Goal: Navigation & Orientation: Understand site structure

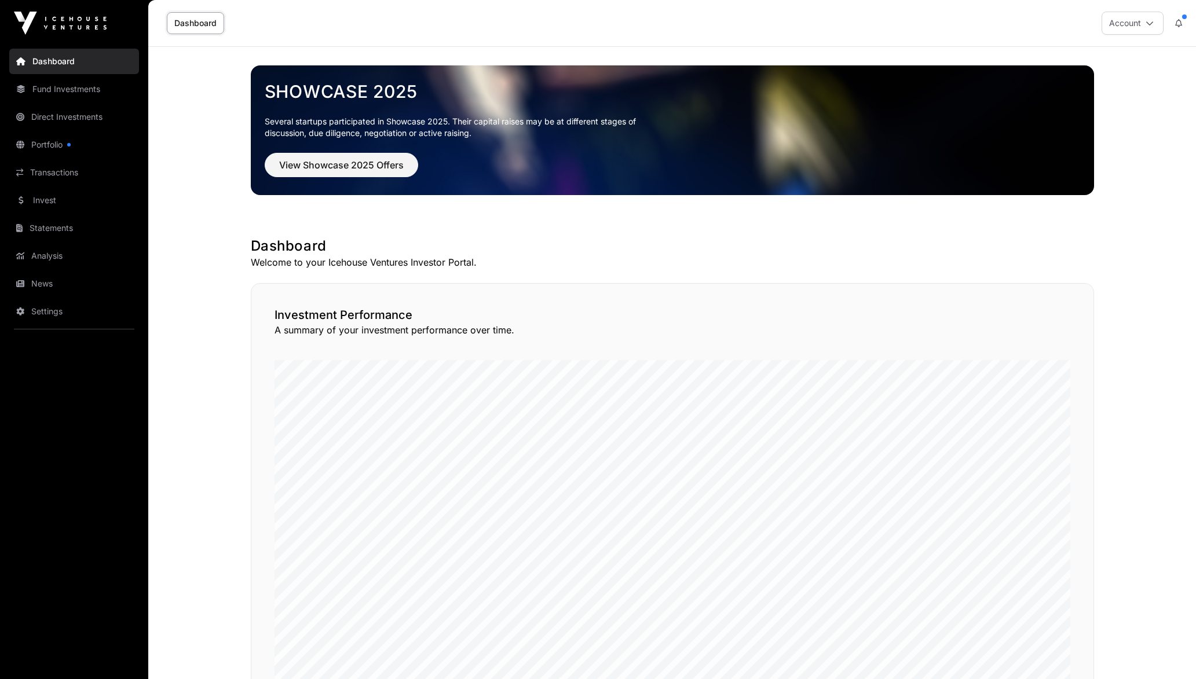
click at [94, 85] on link "Fund Investments" at bounding box center [74, 88] width 130 height 25
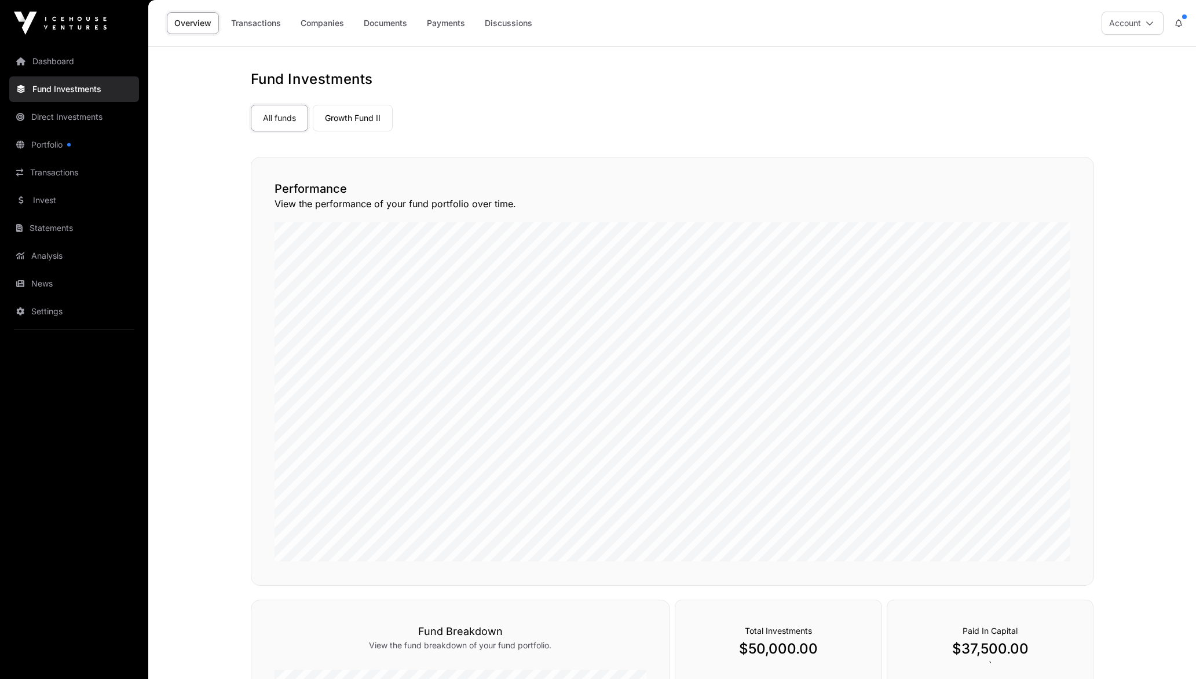
click at [267, 28] on link "Transactions" at bounding box center [256, 23] width 65 height 22
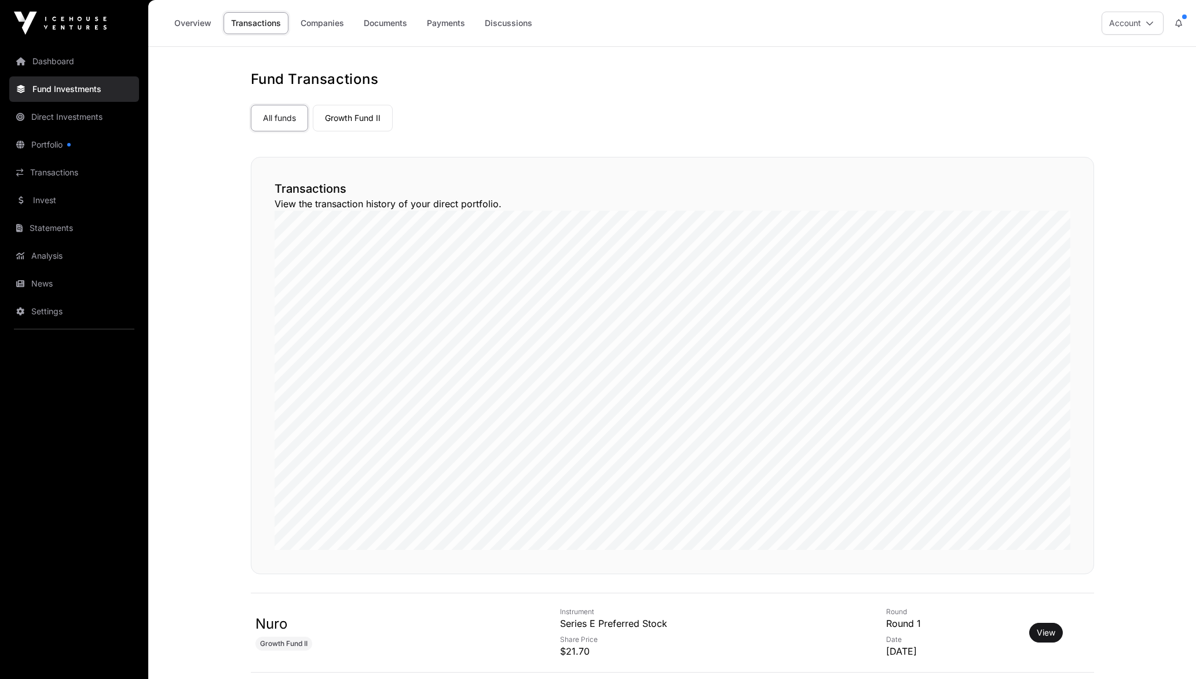
click at [320, 26] on link "Companies" at bounding box center [322, 23] width 58 height 22
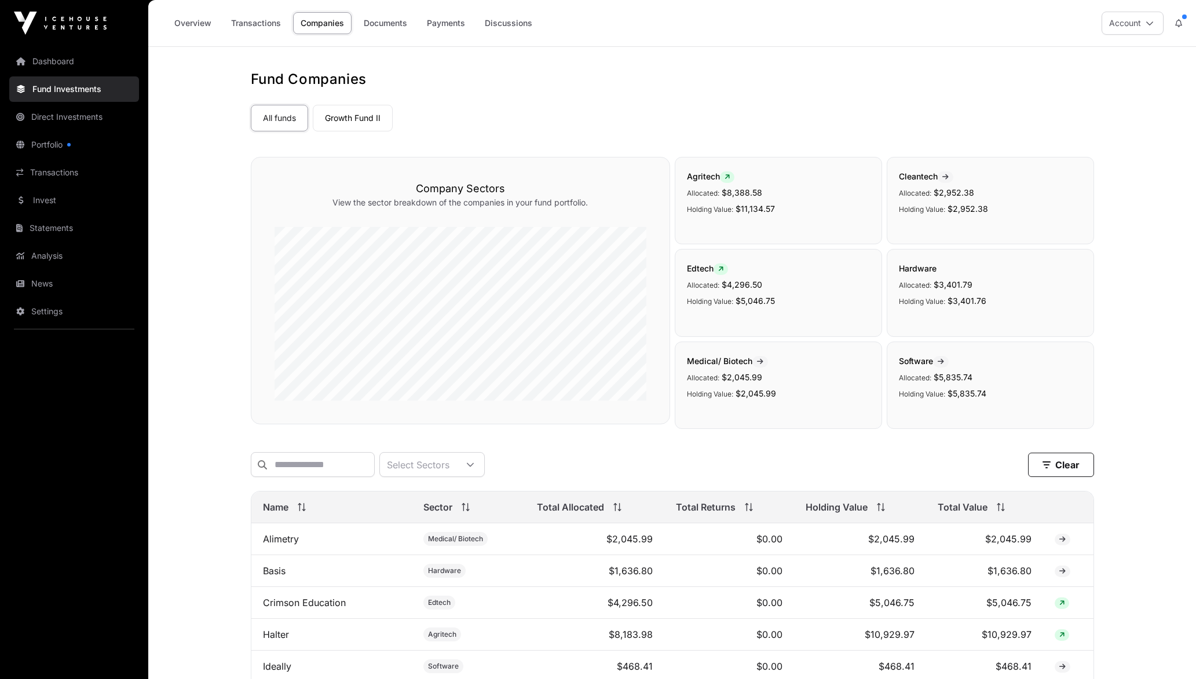
click at [408, 17] on link "Documents" at bounding box center [385, 23] width 58 height 22
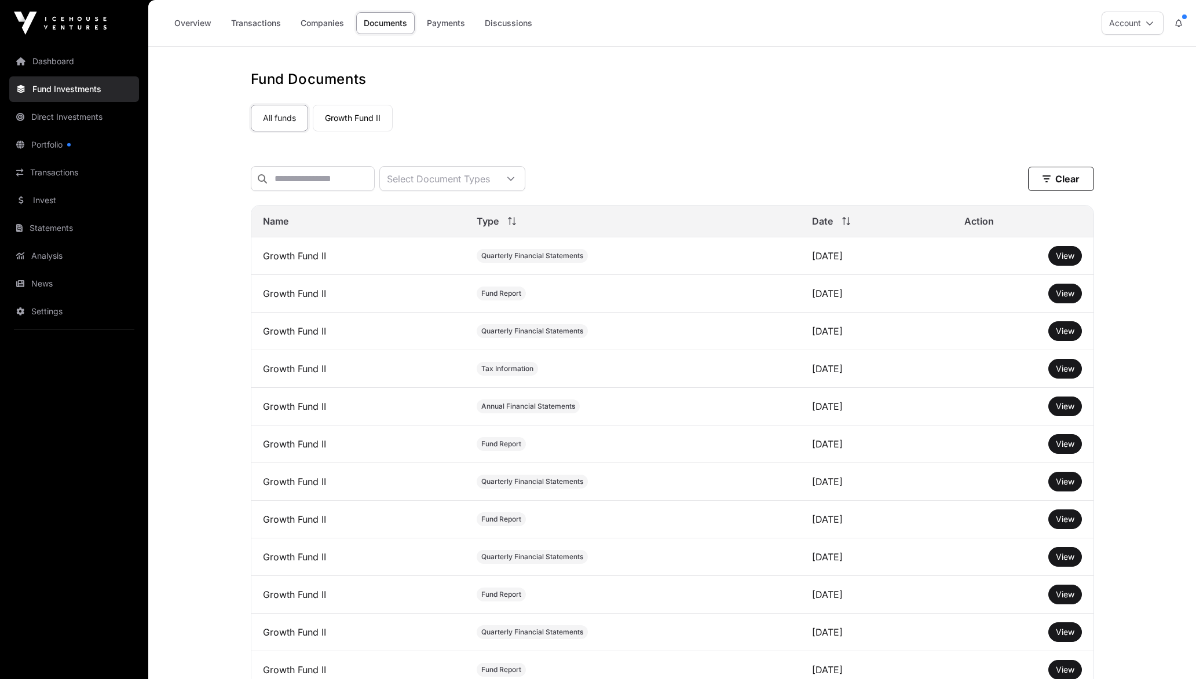
click at [466, 27] on link "Payments" at bounding box center [445, 23] width 53 height 22
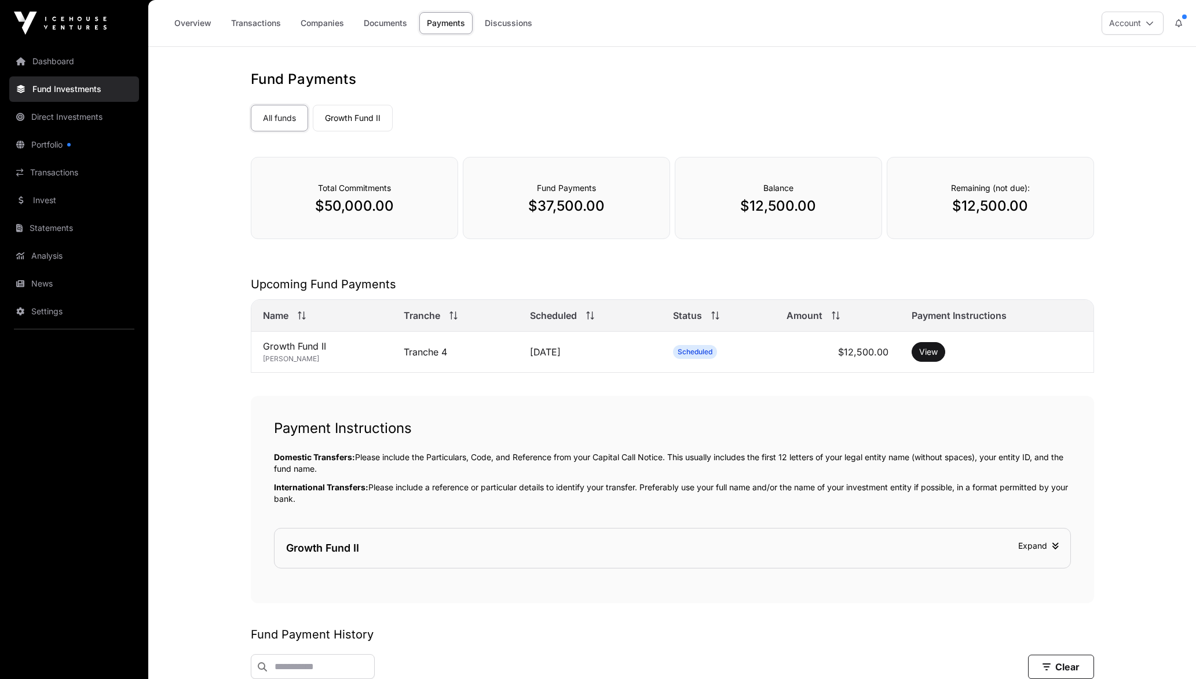
click at [1179, 21] on icon at bounding box center [1178, 23] width 7 height 8
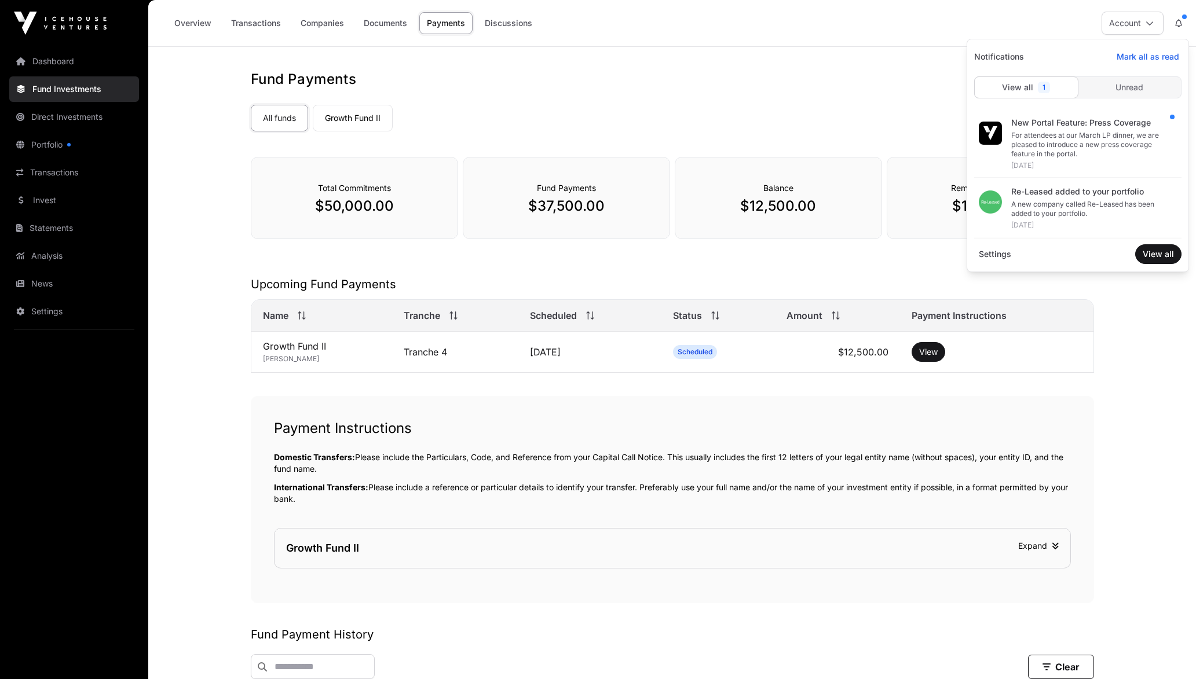
click at [1100, 142] on div "For attendees at our March LP dinner, we are pleased to introduce a new press c…" at bounding box center [1091, 145] width 161 height 28
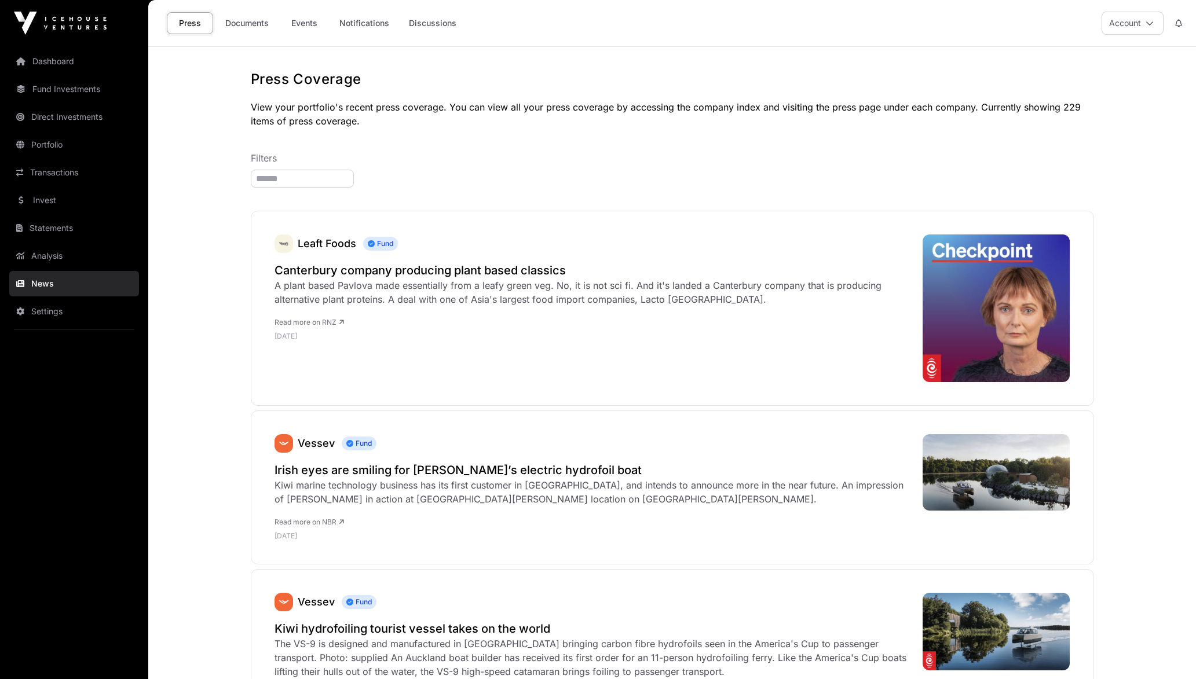
click at [42, 253] on link "Analysis" at bounding box center [74, 255] width 130 height 25
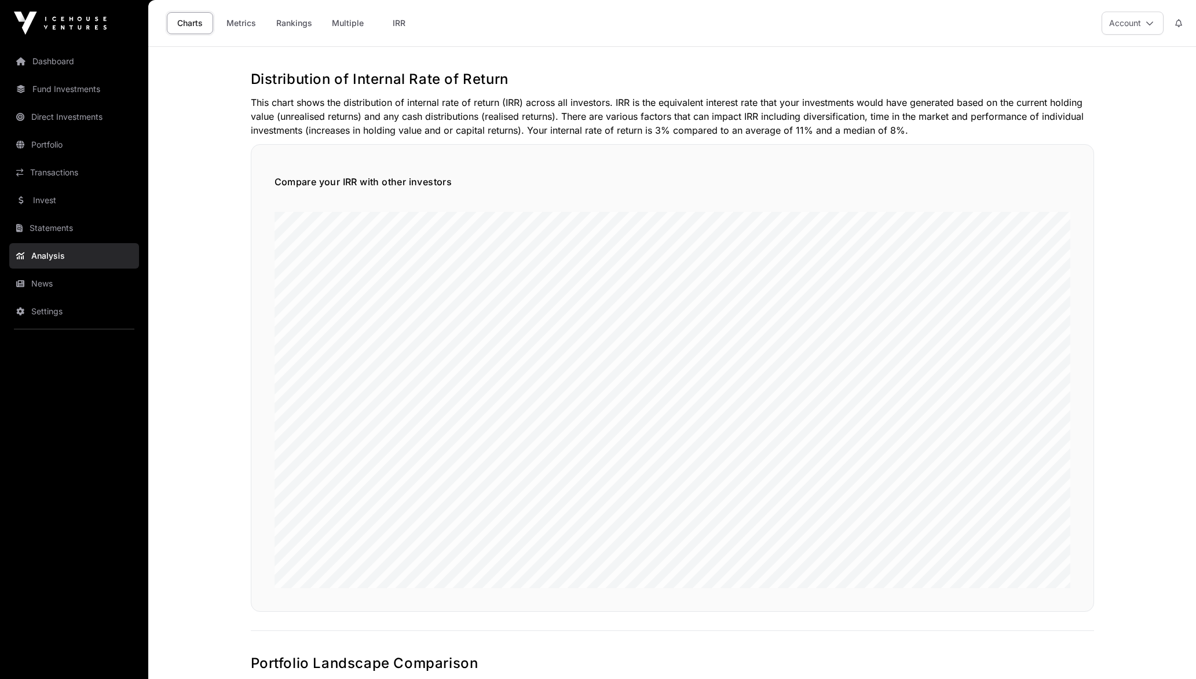
click at [229, 21] on link "Metrics" at bounding box center [241, 23] width 46 height 22
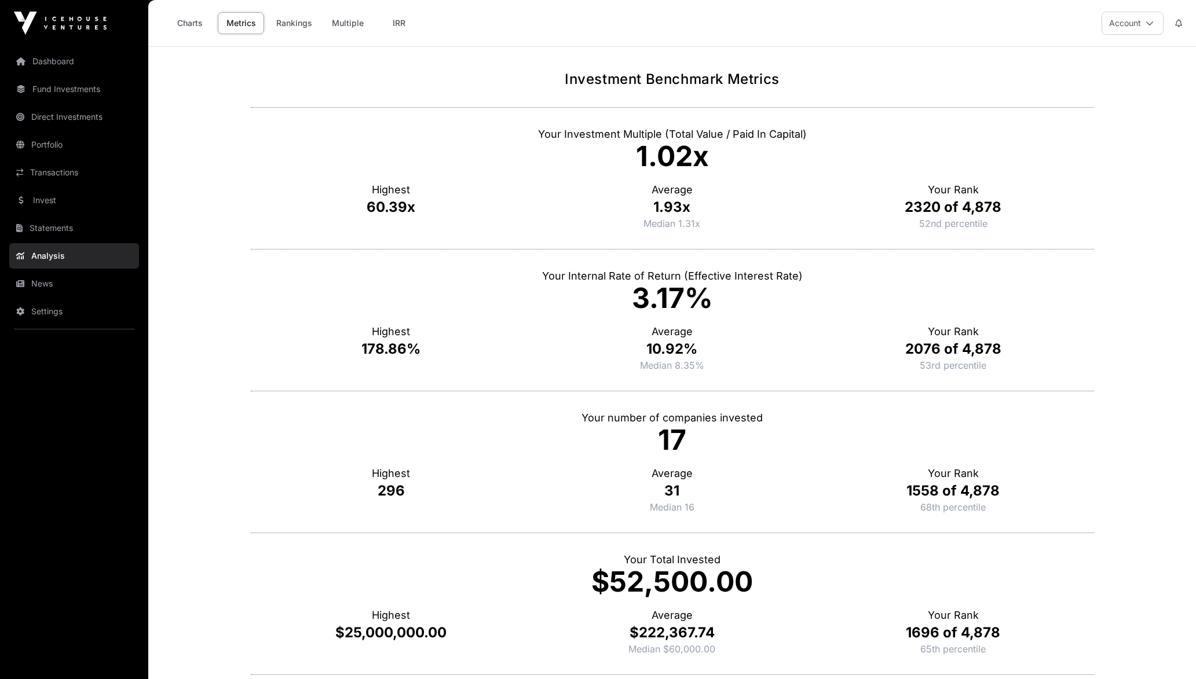
click at [287, 24] on link "Rankings" at bounding box center [294, 23] width 51 height 22
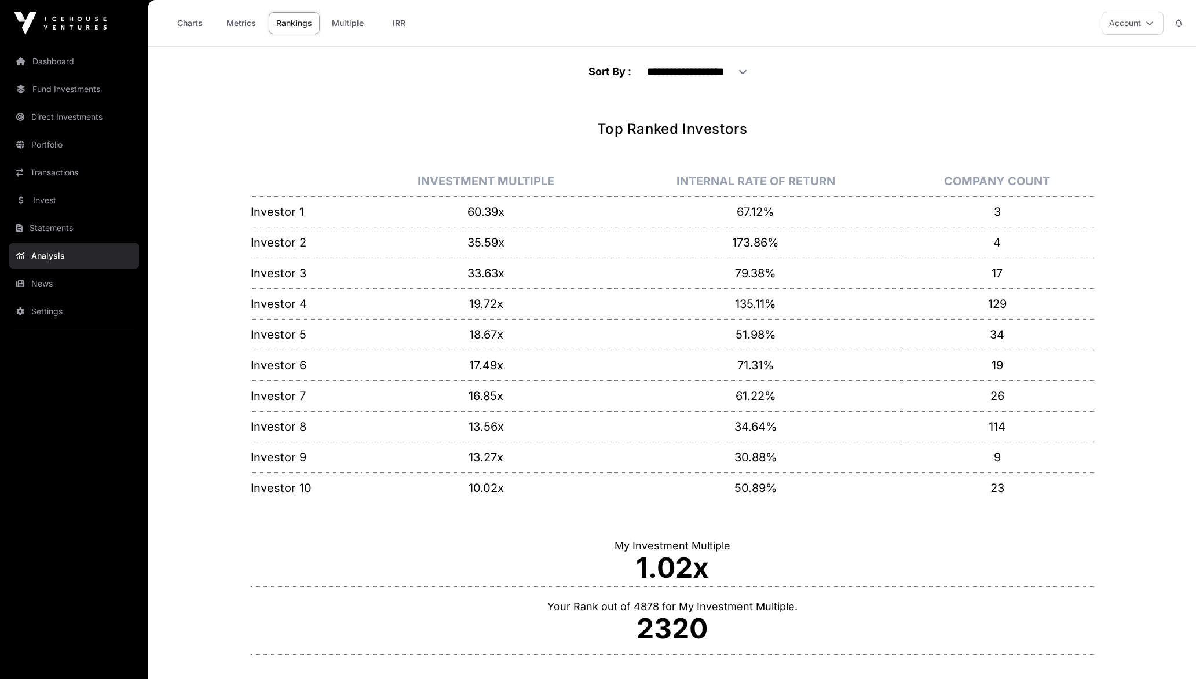
click at [341, 22] on link "Multiple" at bounding box center [347, 23] width 47 height 22
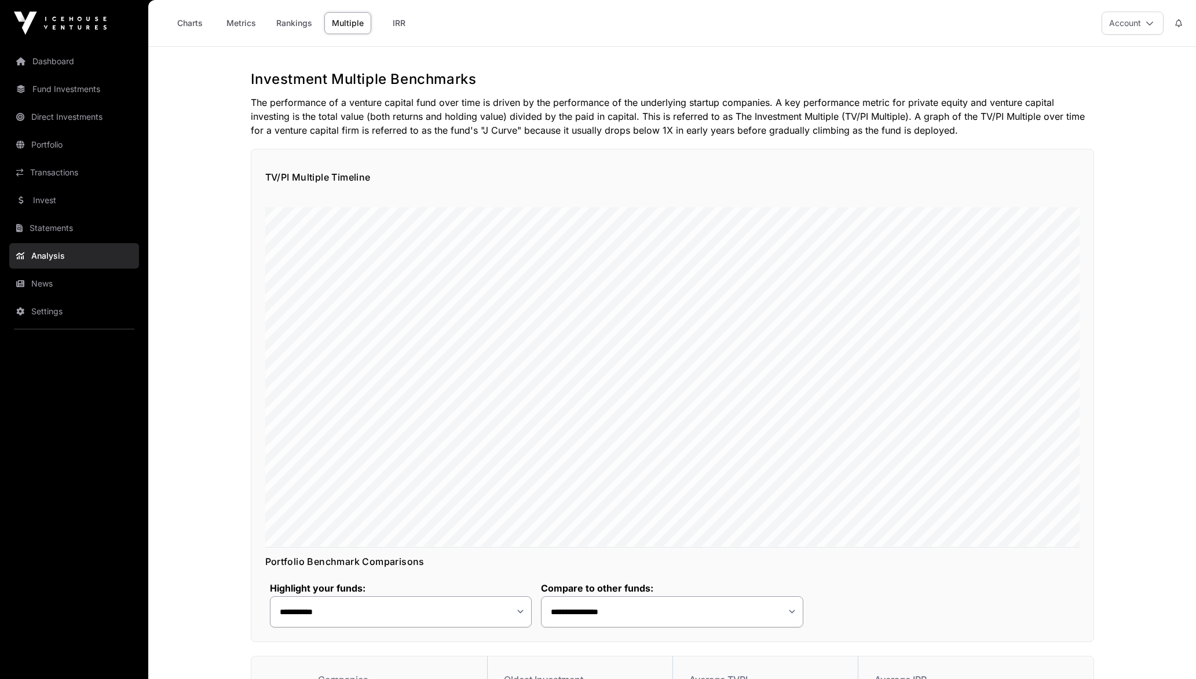
click at [389, 28] on link "IRR" at bounding box center [399, 23] width 46 height 22
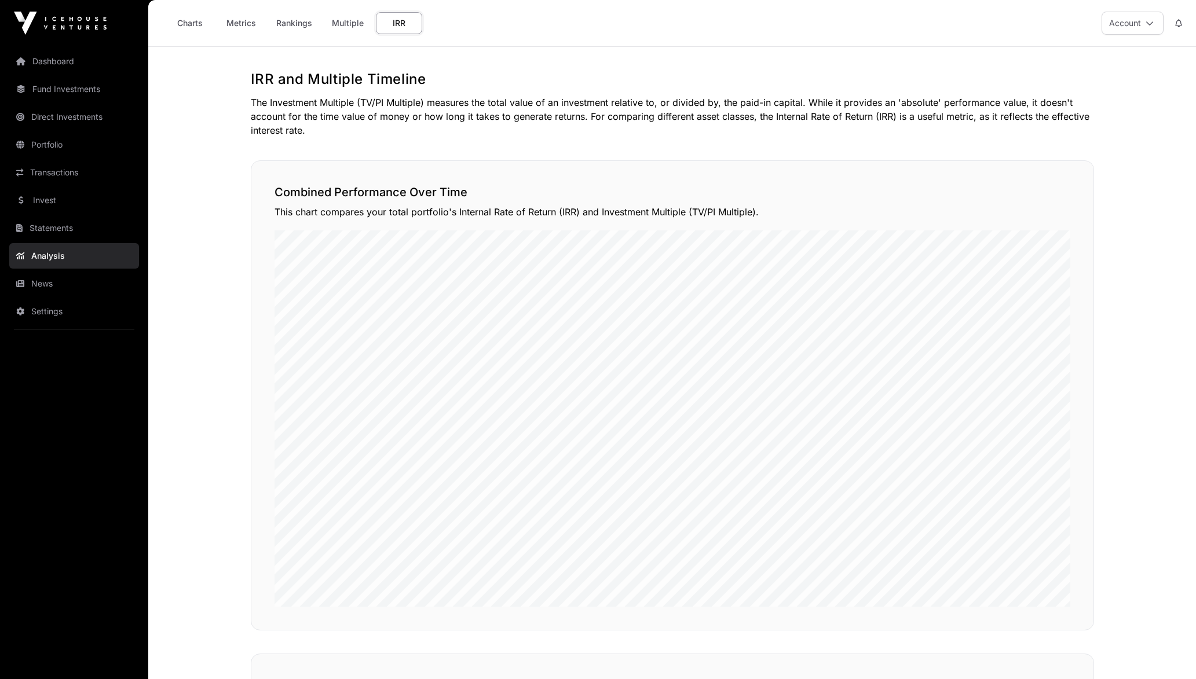
click at [63, 240] on link "Statements" at bounding box center [74, 227] width 130 height 25
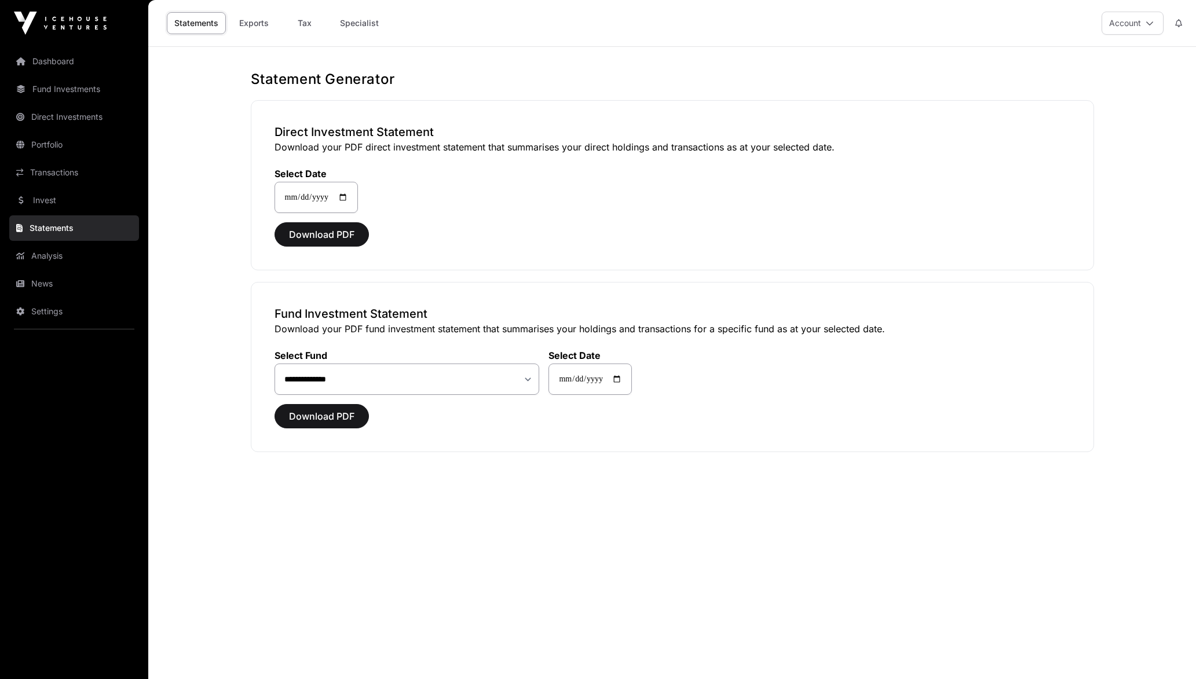
click at [76, 210] on link "Invest" at bounding box center [74, 200] width 130 height 25
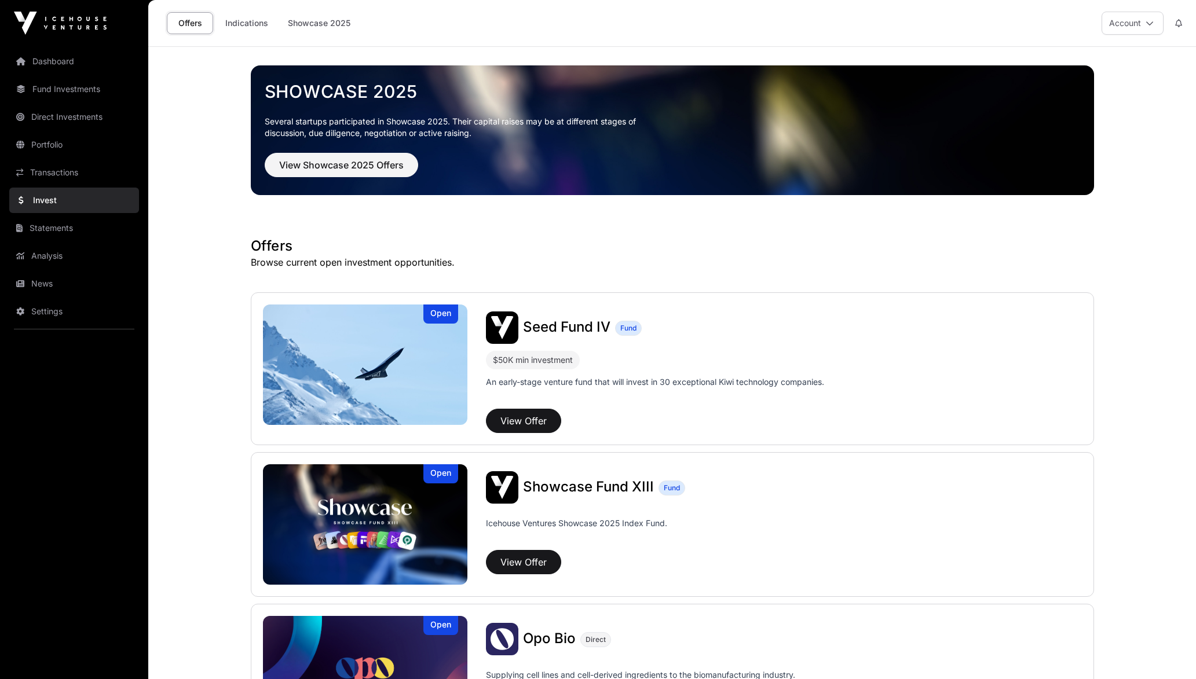
click at [263, 16] on link "Indications" at bounding box center [247, 23] width 58 height 22
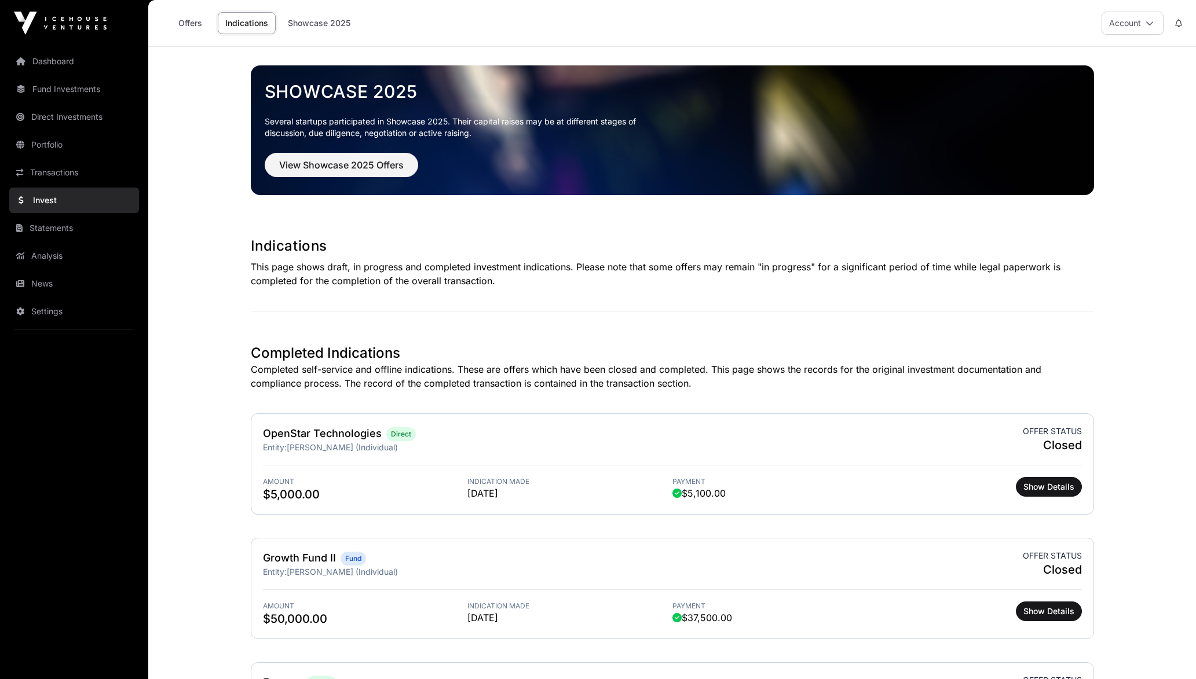
click at [79, 173] on link "Transactions" at bounding box center [74, 172] width 130 height 25
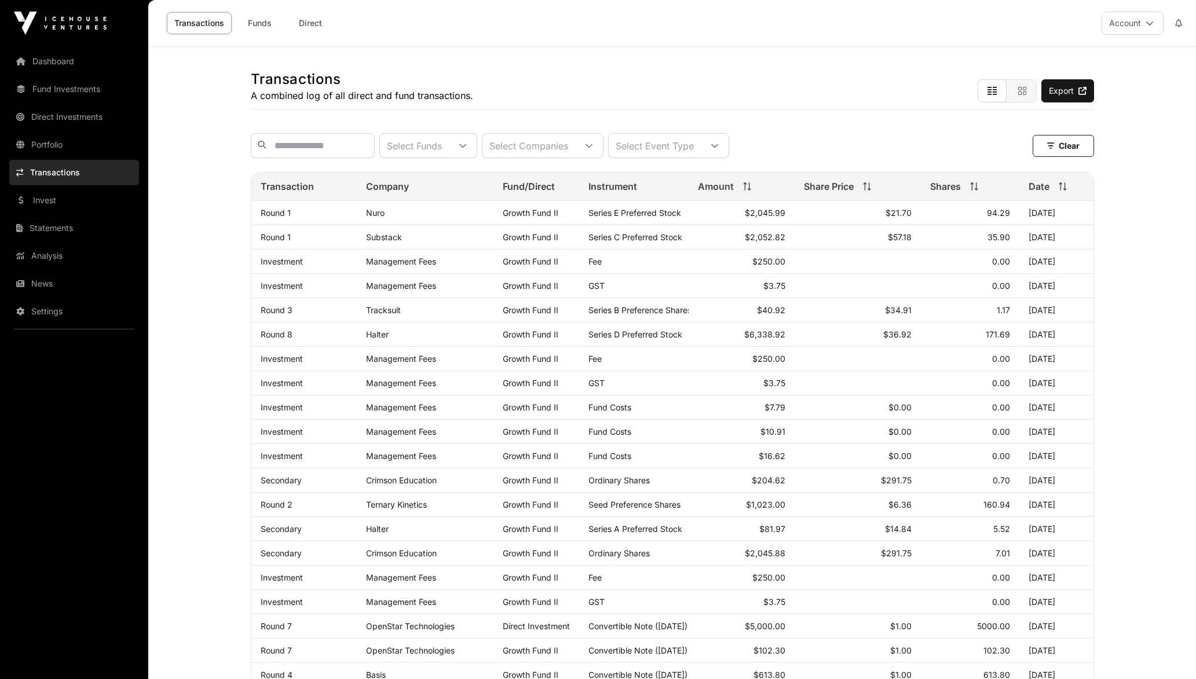
click at [57, 195] on link "Invest" at bounding box center [74, 200] width 130 height 25
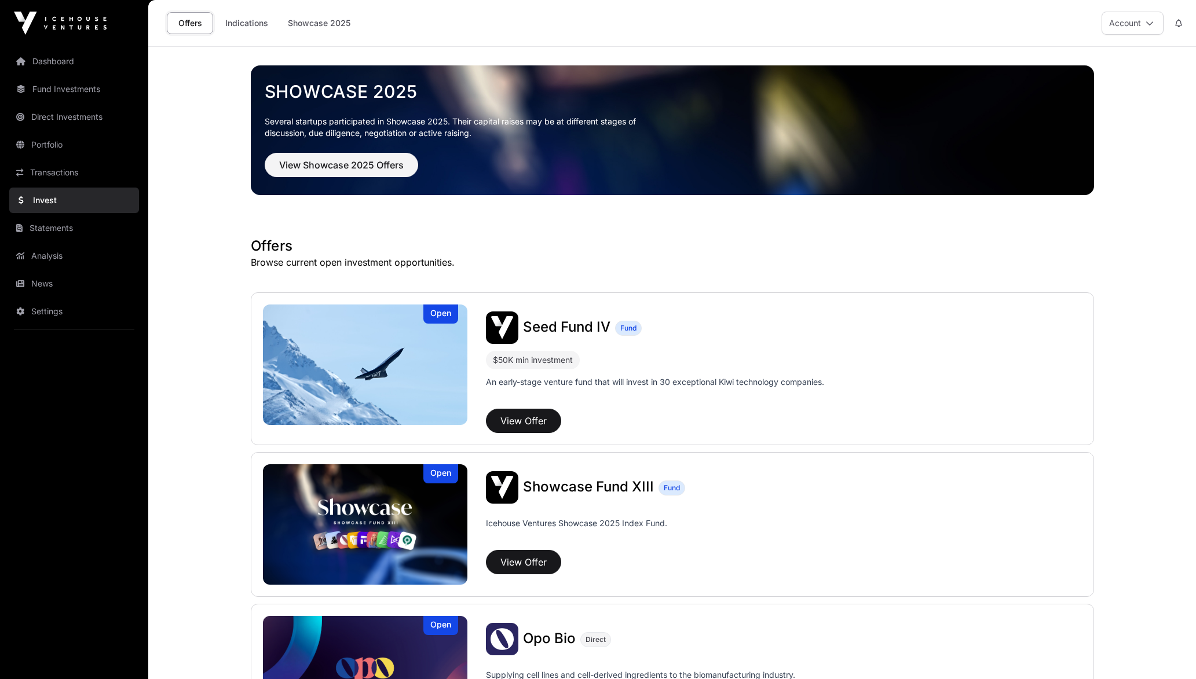
click at [247, 29] on link "Indications" at bounding box center [247, 23] width 58 height 22
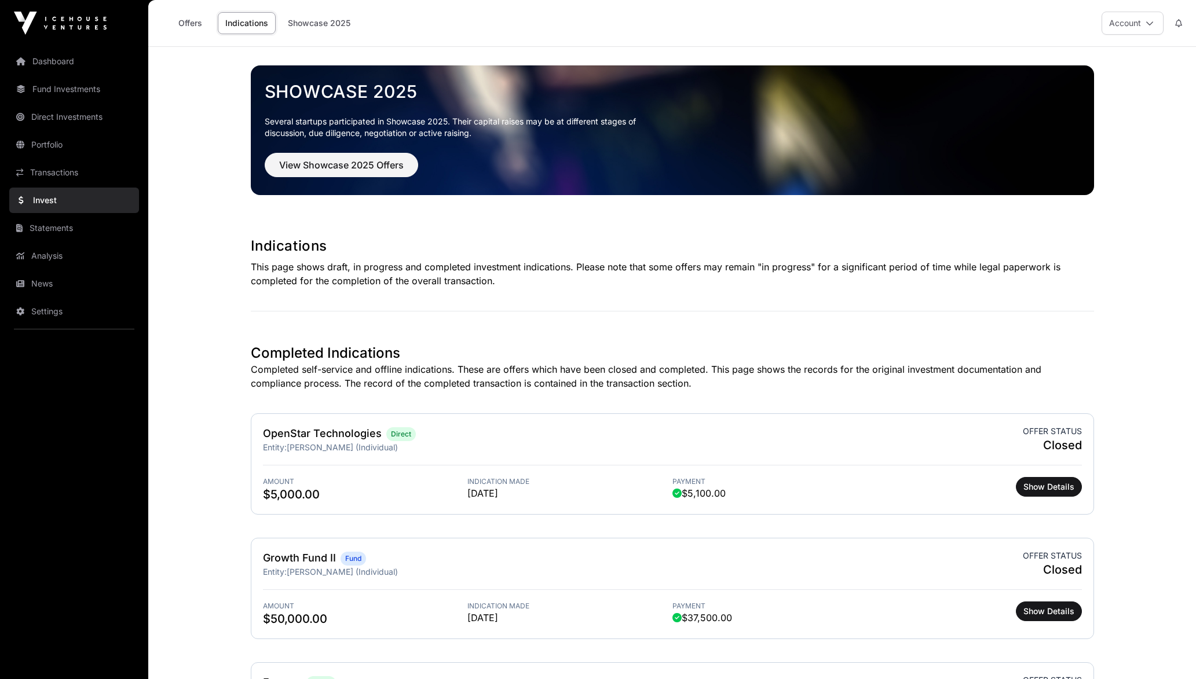
click at [329, 32] on link "Showcase 2025" at bounding box center [319, 23] width 78 height 22
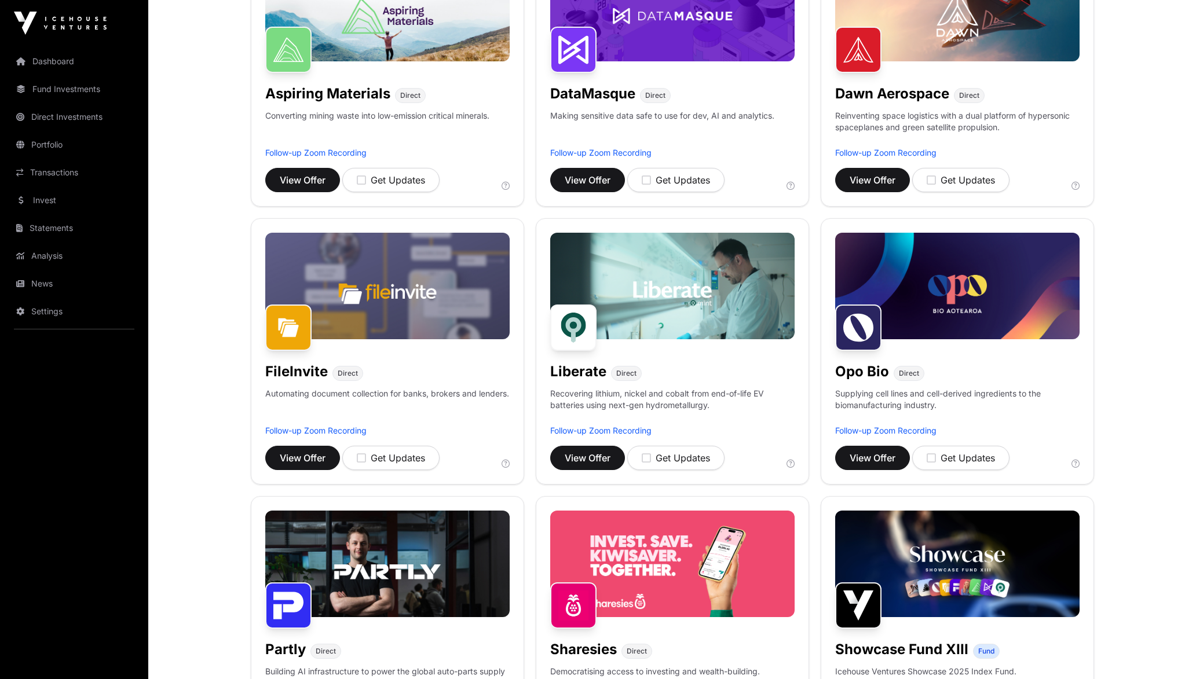
scroll to position [261, 0]
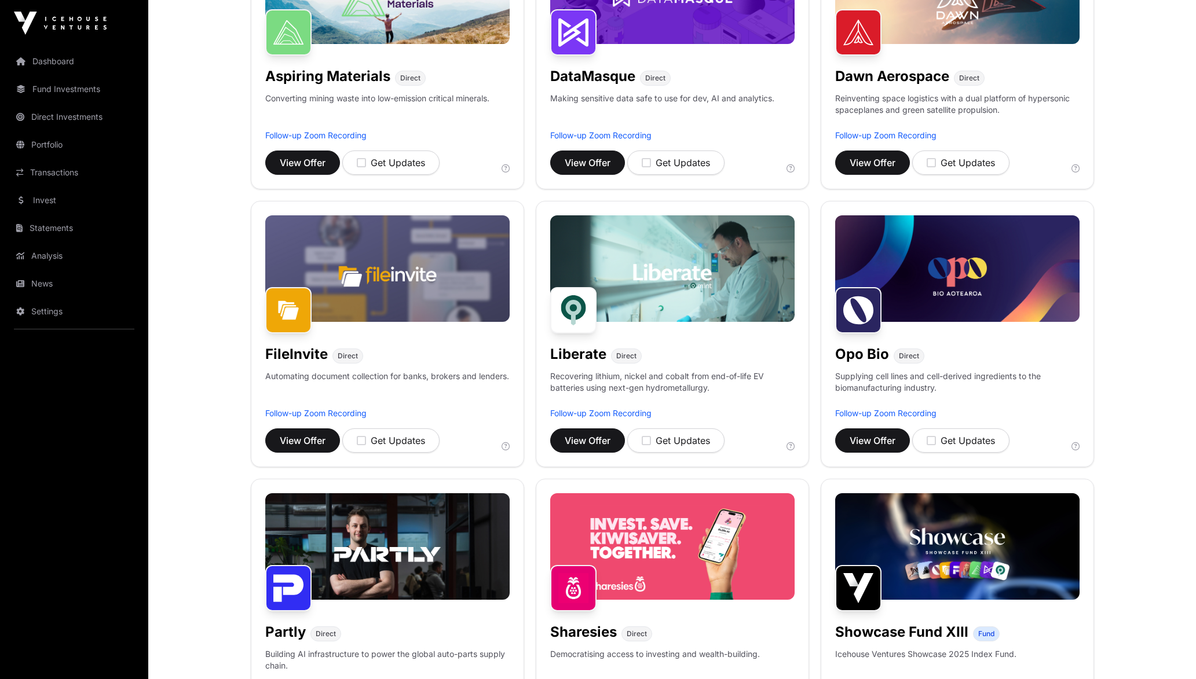
click at [43, 309] on link "Settings" at bounding box center [74, 311] width 130 height 25
